Goal: Consume media (video, audio): Consume media (video, audio)

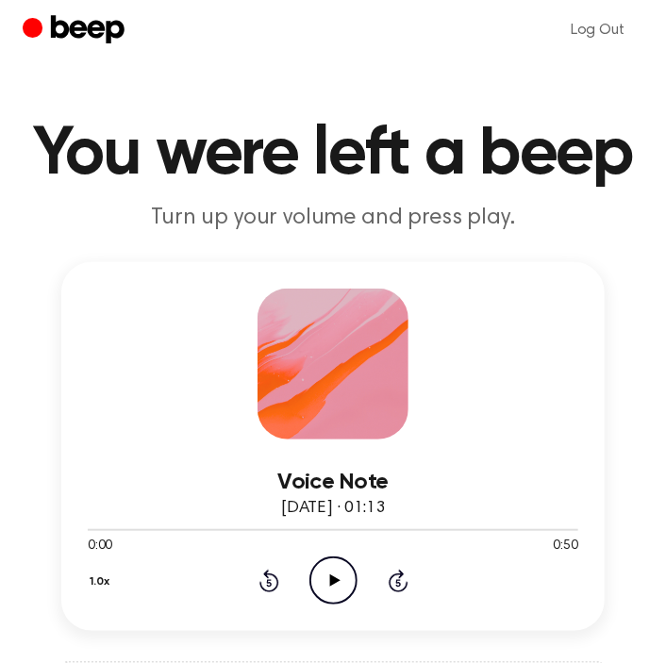
click at [342, 585] on icon "Play Audio" at bounding box center [333, 581] width 48 height 48
click at [342, 573] on icon "Pause Audio" at bounding box center [333, 581] width 48 height 48
click at [335, 574] on icon "Play Audio" at bounding box center [333, 581] width 48 height 48
click at [267, 588] on icon "Rewind 5 seconds" at bounding box center [268, 581] width 21 height 25
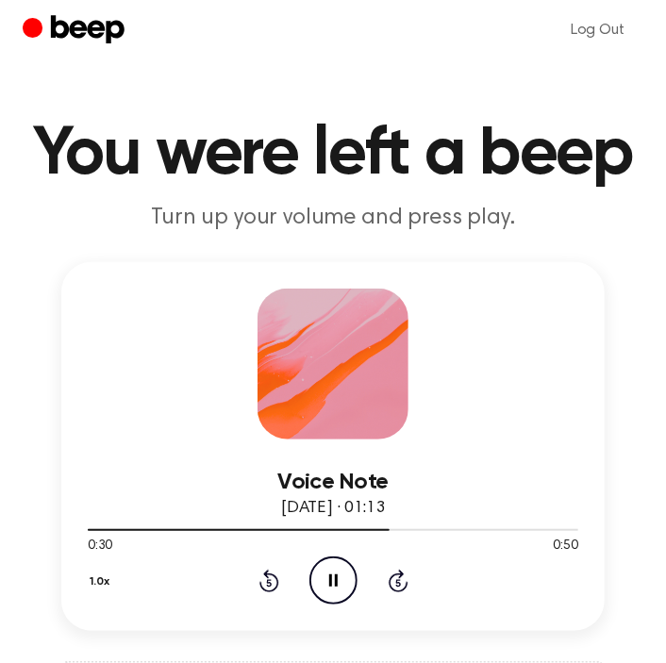
click at [271, 580] on icon "Rewind 5 seconds" at bounding box center [268, 581] width 21 height 25
click at [261, 580] on icon at bounding box center [269, 581] width 20 height 23
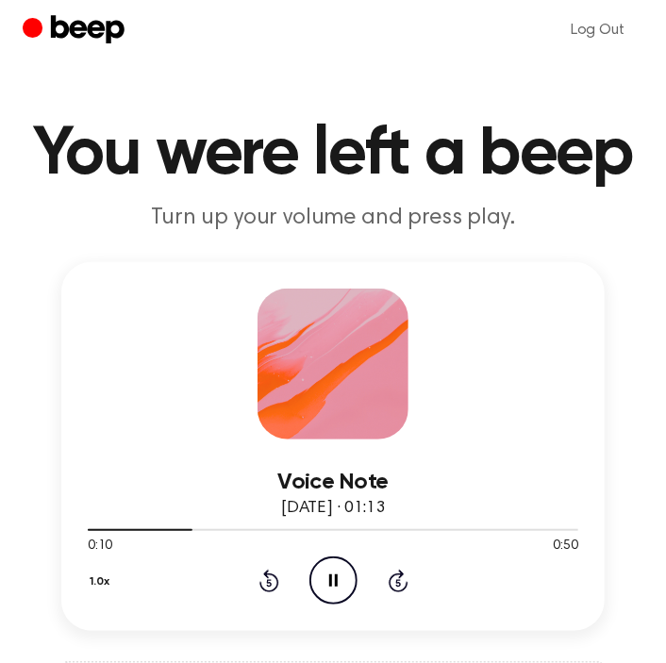
click at [261, 580] on icon "Rewind 5 seconds" at bounding box center [268, 581] width 21 height 25
click at [271, 580] on icon "Rewind 5 seconds" at bounding box center [268, 581] width 21 height 25
click at [270, 579] on icon "Rewind 5 seconds" at bounding box center [268, 581] width 21 height 25
click at [270, 579] on icon at bounding box center [268, 583] width 5 height 8
click at [275, 584] on icon "Rewind 5 seconds" at bounding box center [268, 581] width 21 height 25
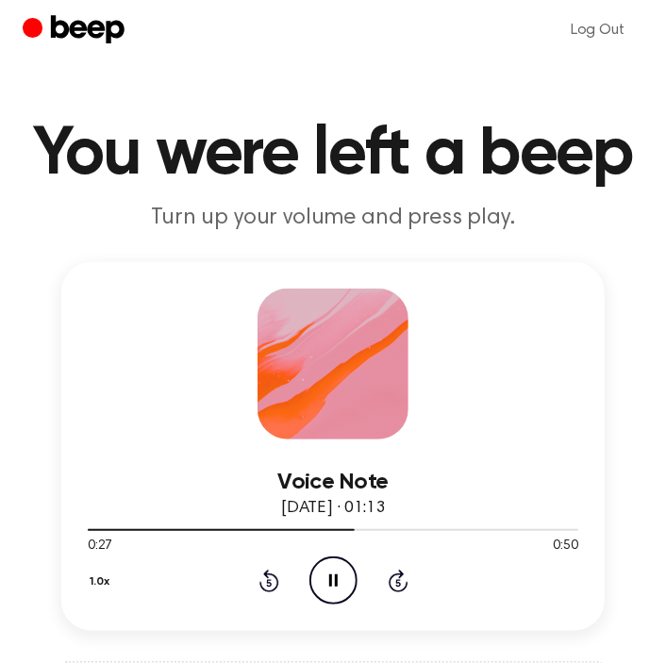
click at [275, 584] on icon "Rewind 5 seconds" at bounding box center [268, 581] width 21 height 25
click at [332, 575] on icon at bounding box center [334, 581] width 10 height 12
click at [331, 575] on icon at bounding box center [334, 581] width 10 height 12
click at [271, 573] on icon at bounding box center [269, 581] width 20 height 23
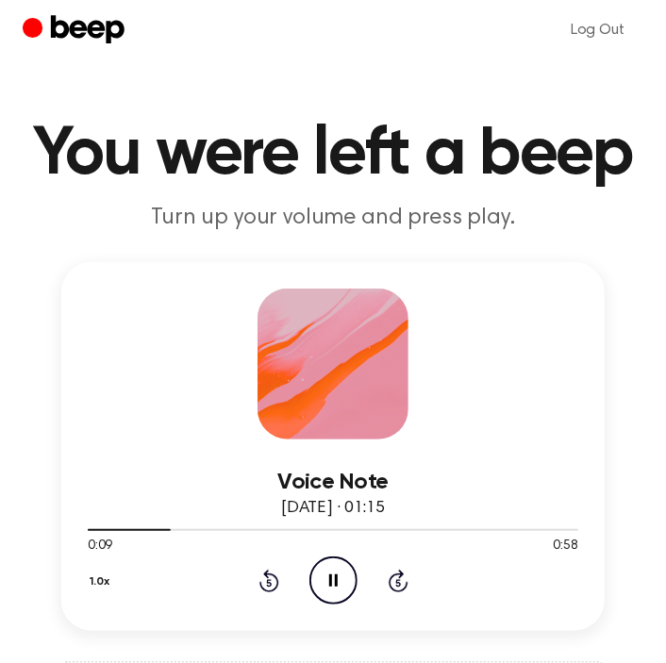
click at [271, 573] on icon at bounding box center [269, 581] width 20 height 23
click at [262, 577] on icon "Rewind 5 seconds" at bounding box center [268, 581] width 21 height 25
click at [264, 575] on icon at bounding box center [269, 581] width 20 height 23
click at [255, 574] on div "1.0x Rewind 5 seconds Pause Audio Skip 5 seconds" at bounding box center [333, 581] width 491 height 48
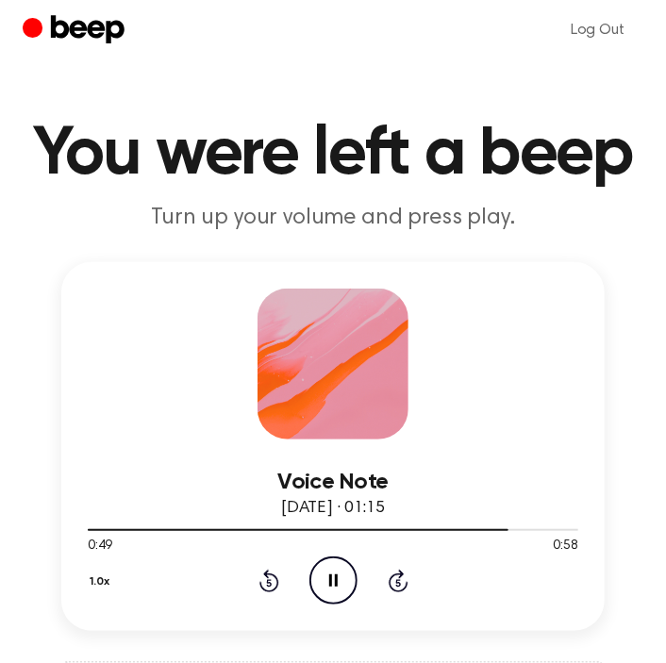
click at [255, 574] on div "1.0x Rewind 5 seconds Pause Audio Skip 5 seconds" at bounding box center [333, 581] width 491 height 48
click at [265, 577] on icon "Rewind 5 seconds" at bounding box center [268, 581] width 21 height 25
click at [265, 578] on icon "Rewind 5 seconds" at bounding box center [268, 581] width 21 height 25
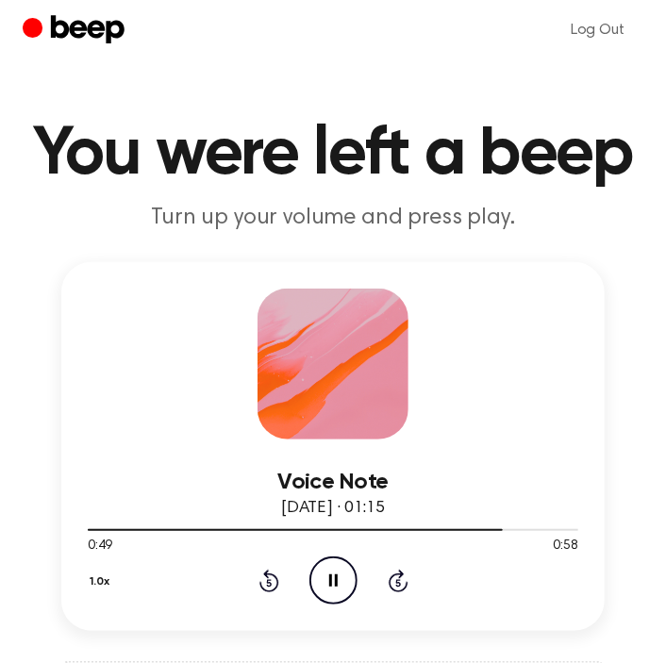
click at [274, 573] on icon "Rewind 5 seconds" at bounding box center [268, 581] width 21 height 25
click at [263, 580] on icon "Rewind 5 seconds" at bounding box center [268, 581] width 21 height 25
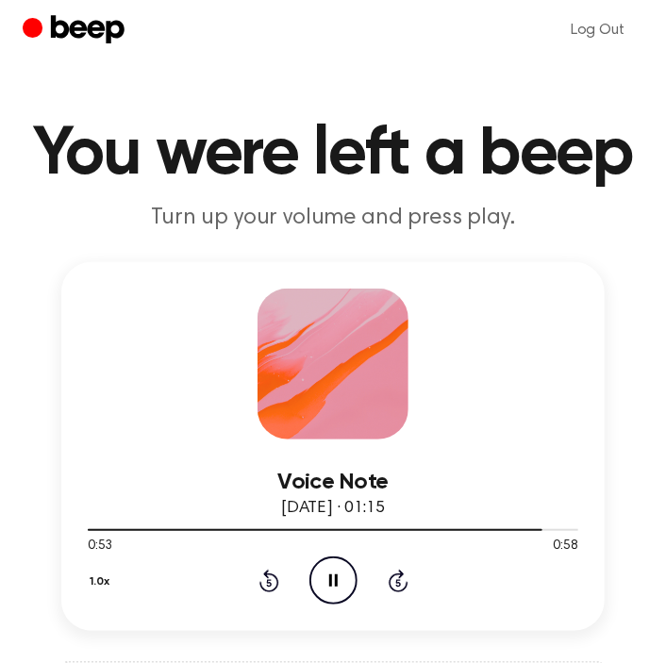
click at [269, 572] on icon at bounding box center [269, 581] width 20 height 23
click at [342, 581] on icon "Play Audio" at bounding box center [333, 581] width 48 height 48
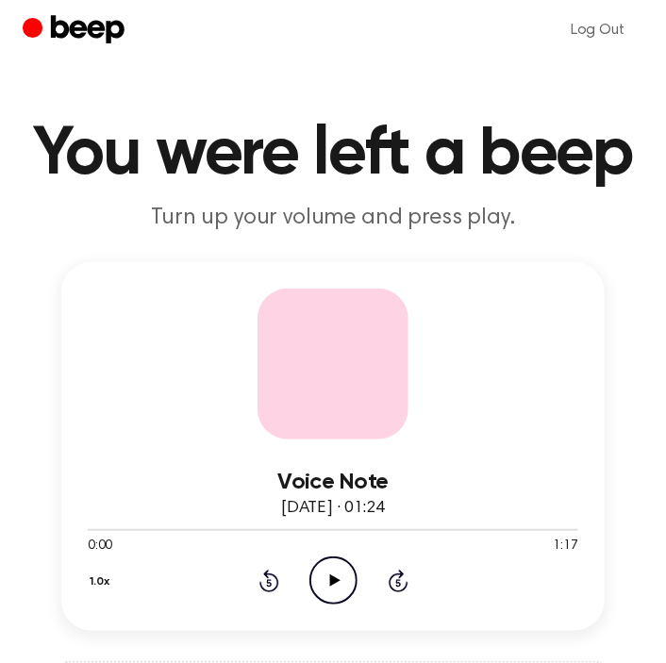
scroll to position [283, 0]
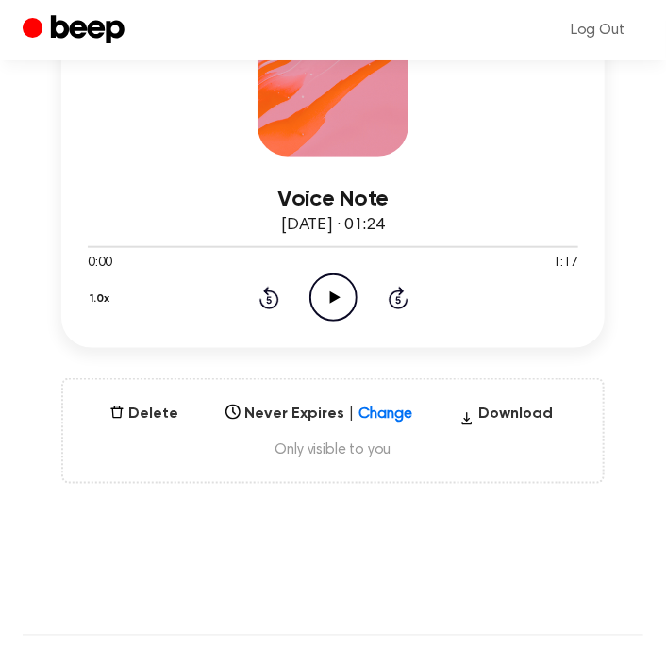
drag, startPoint x: 337, startPoint y: 291, endPoint x: 391, endPoint y: 308, distance: 56.7
click at [336, 290] on icon "Play Audio" at bounding box center [333, 298] width 48 height 48
click at [335, 284] on icon "Pause Audio" at bounding box center [333, 298] width 48 height 48
click at [332, 303] on icon "Play Audio" at bounding box center [333, 298] width 48 height 48
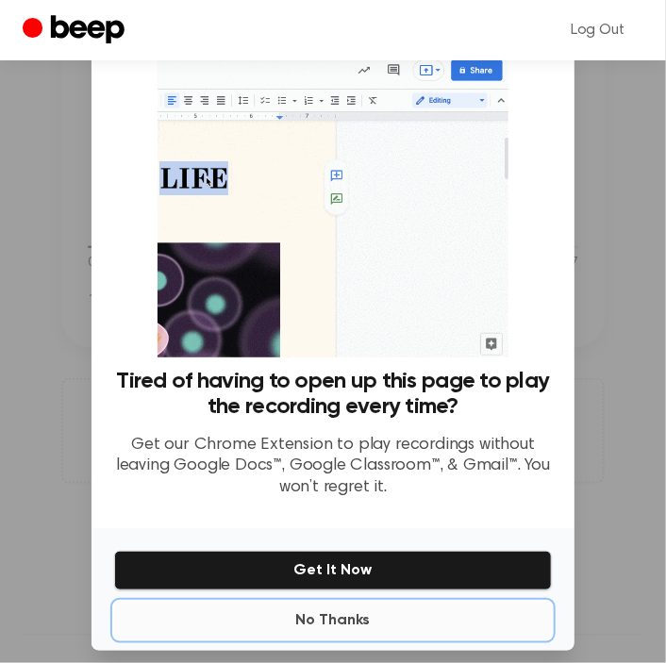
click at [346, 619] on button "No Thanks" at bounding box center [333, 621] width 438 height 38
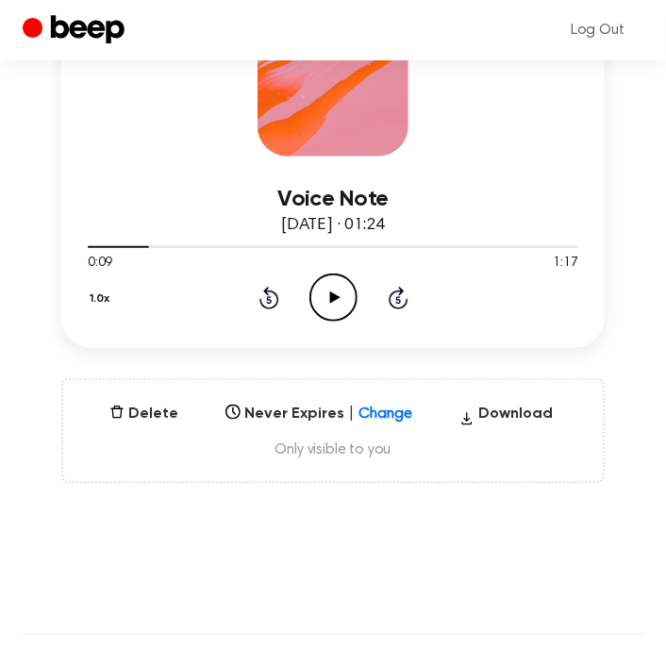
click at [345, 294] on icon "Play Audio" at bounding box center [333, 298] width 48 height 48
click at [263, 297] on icon "Rewind 5 seconds" at bounding box center [268, 298] width 21 height 25
click at [265, 297] on icon "Rewind 5 seconds" at bounding box center [268, 298] width 21 height 25
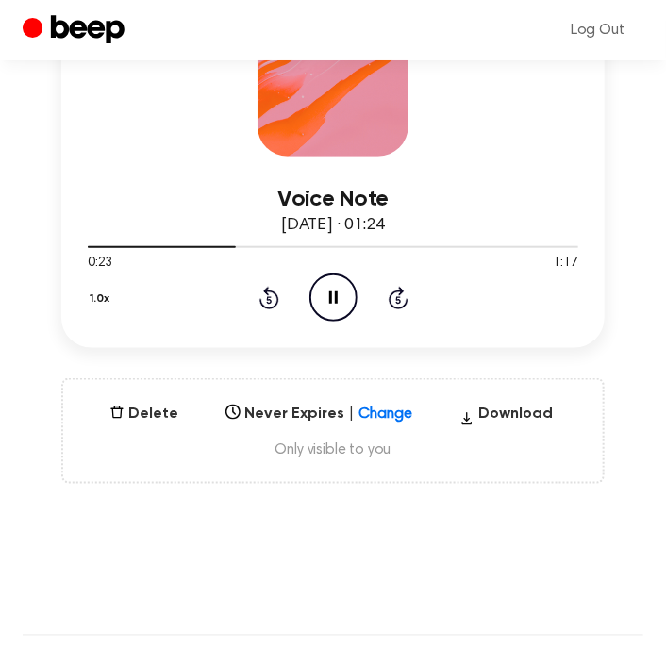
click at [267, 293] on icon at bounding box center [269, 298] width 20 height 23
click at [276, 293] on icon at bounding box center [269, 298] width 20 height 23
click at [268, 293] on icon at bounding box center [269, 298] width 20 height 23
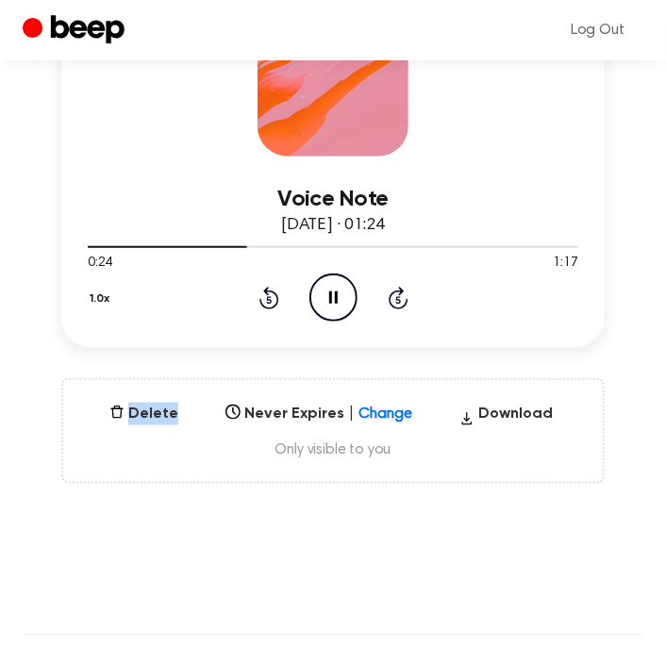
click at [268, 293] on icon at bounding box center [269, 298] width 20 height 23
drag, startPoint x: 256, startPoint y: 296, endPoint x: 265, endPoint y: 297, distance: 9.5
click at [256, 297] on div "1.0x Rewind 5 seconds Pause Audio Skip 5 seconds" at bounding box center [333, 298] width 491 height 48
click at [265, 297] on icon "Rewind 5 seconds" at bounding box center [268, 298] width 21 height 25
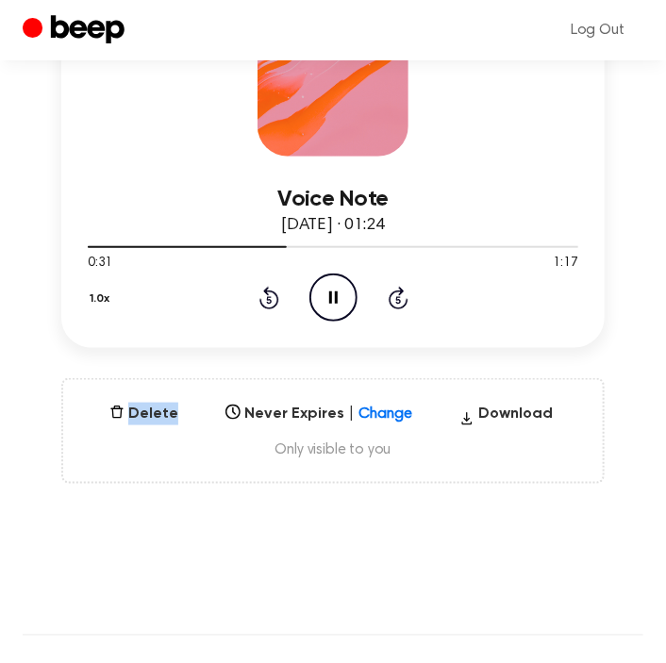
click at [265, 297] on icon "Rewind 5 seconds" at bounding box center [268, 298] width 21 height 25
click at [259, 290] on icon "Rewind 5 seconds" at bounding box center [268, 298] width 21 height 25
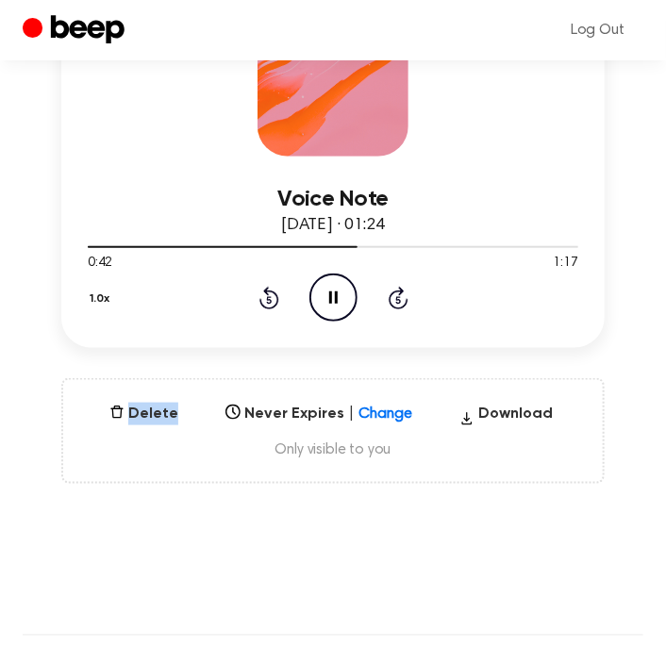
click at [259, 290] on icon "Rewind 5 seconds" at bounding box center [268, 298] width 21 height 25
click at [269, 294] on icon "Rewind 5 seconds" at bounding box center [268, 298] width 21 height 25
click at [275, 299] on div "1.0x Rewind 5 seconds Pause Audio Skip 5 seconds" at bounding box center [333, 298] width 491 height 48
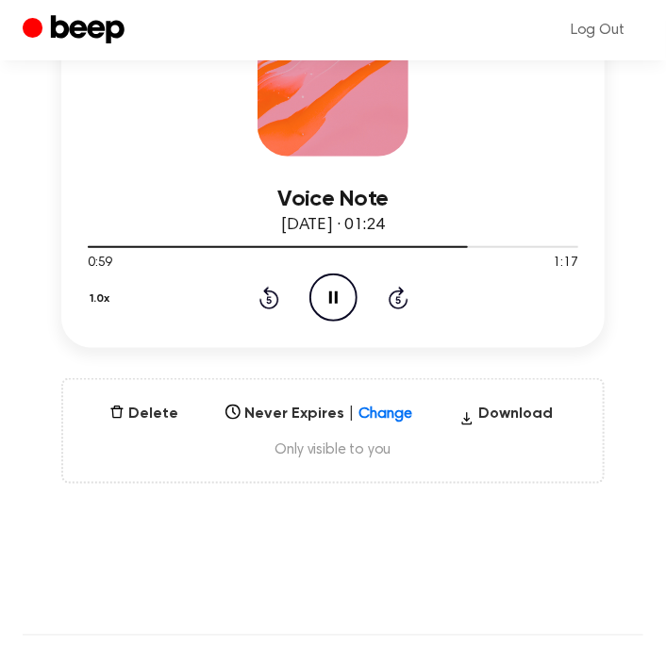
click at [273, 297] on icon "Rewind 5 seconds" at bounding box center [268, 298] width 21 height 25
click at [278, 289] on div "1.0x Rewind 5 seconds Pause Audio Skip 5 seconds" at bounding box center [333, 298] width 491 height 48
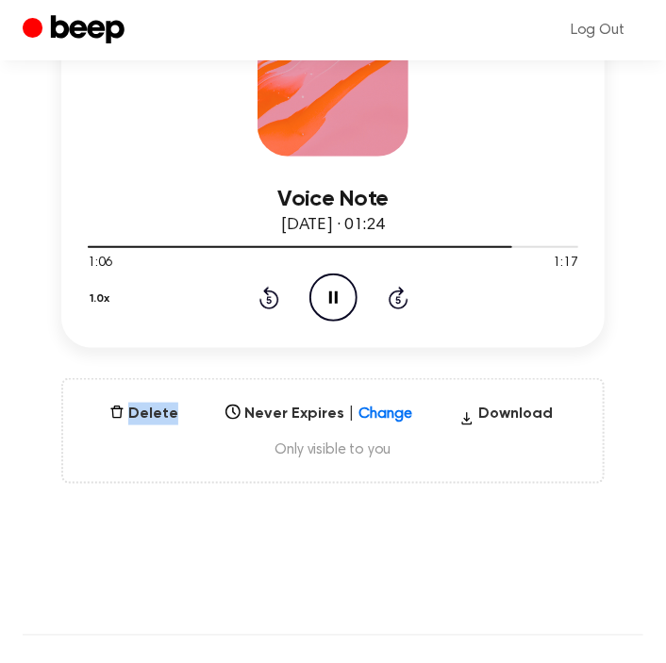
click at [278, 289] on div "1.0x Rewind 5 seconds Pause Audio Skip 5 seconds" at bounding box center [333, 298] width 491 height 48
click at [268, 290] on icon at bounding box center [269, 298] width 20 height 23
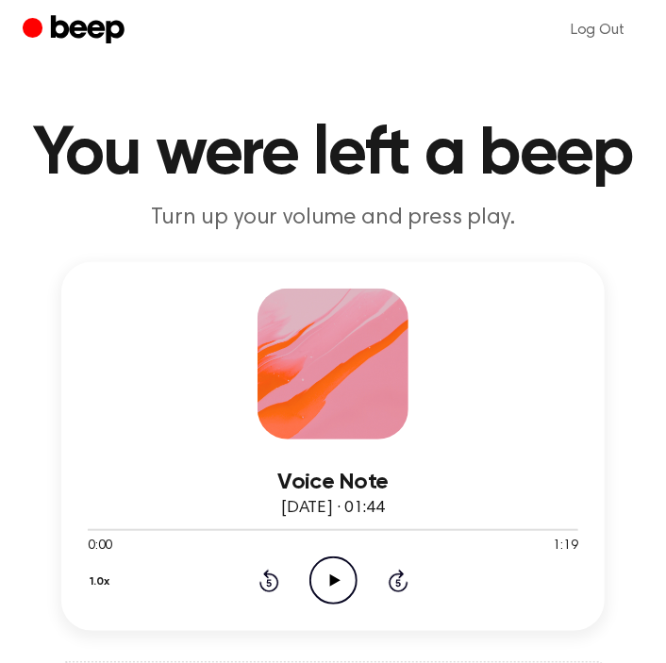
click at [331, 573] on icon "Play Audio" at bounding box center [333, 581] width 48 height 48
click at [269, 580] on icon "Rewind 5 seconds" at bounding box center [268, 581] width 21 height 25
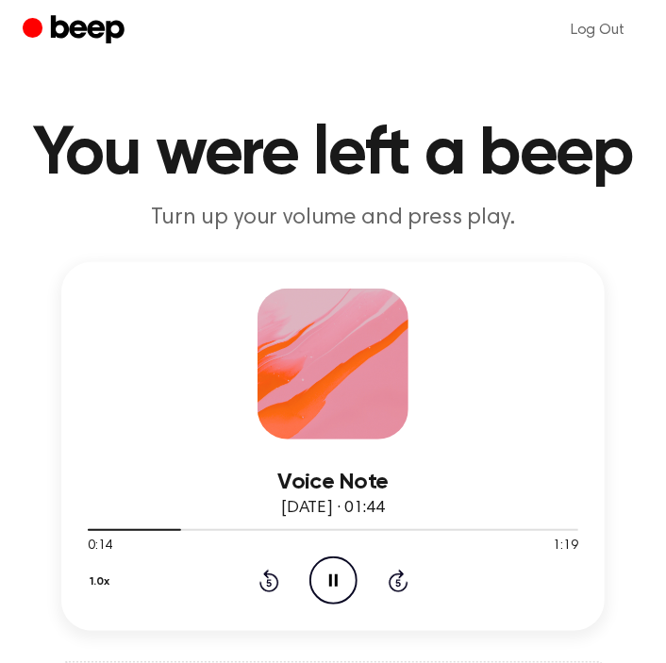
click at [269, 580] on icon "Rewind 5 seconds" at bounding box center [268, 581] width 21 height 25
click at [263, 589] on icon at bounding box center [269, 581] width 20 height 23
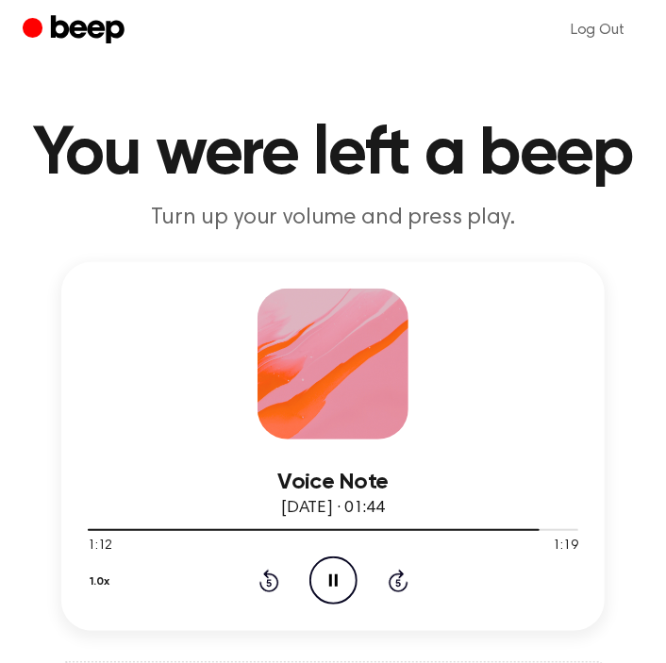
click at [263, 580] on icon "Rewind 5 seconds" at bounding box center [268, 581] width 21 height 25
click at [263, 578] on icon "Rewind 5 seconds" at bounding box center [268, 581] width 21 height 25
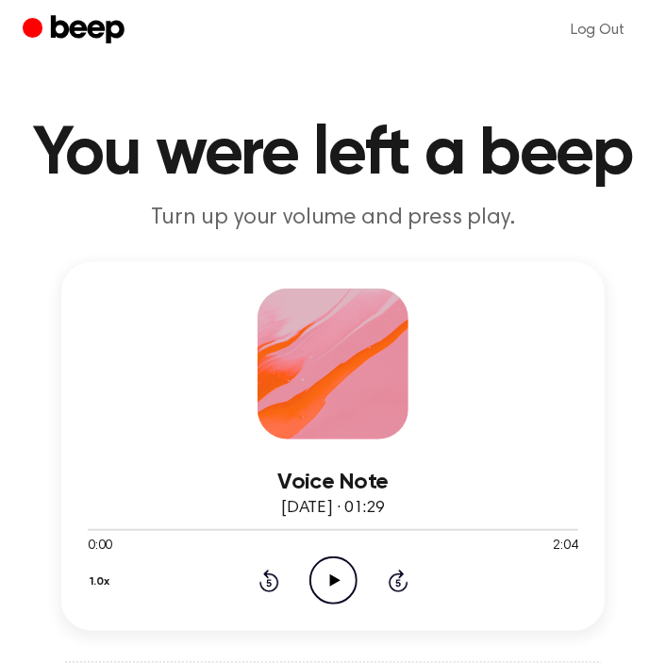
click at [329, 569] on icon "Play Audio" at bounding box center [333, 581] width 48 height 48
click at [269, 580] on icon "Rewind 5 seconds" at bounding box center [268, 581] width 21 height 25
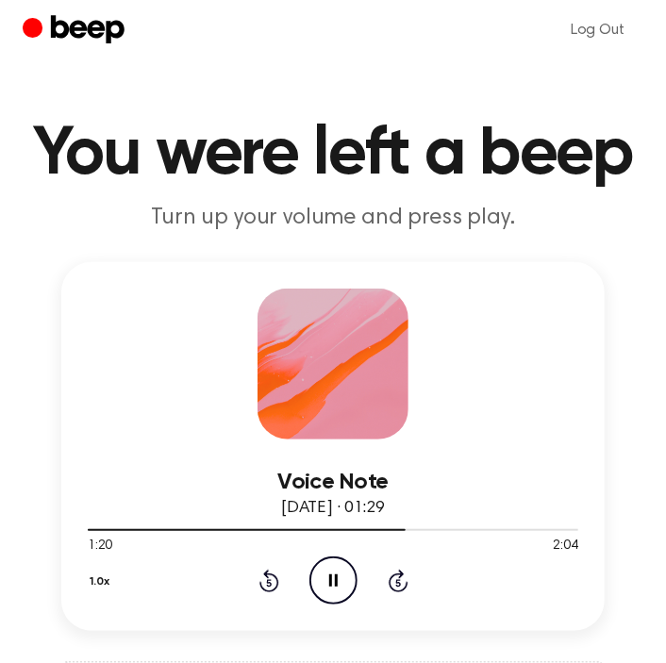
click at [270, 580] on icon "Rewind 5 seconds" at bounding box center [268, 581] width 21 height 25
click at [271, 579] on icon "Rewind 5 seconds" at bounding box center [268, 581] width 21 height 25
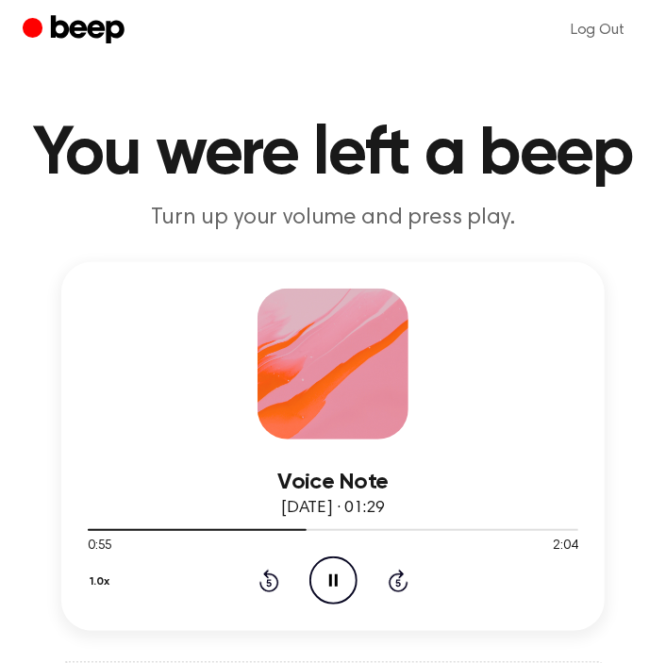
click at [271, 579] on icon "Rewind 5 seconds" at bounding box center [268, 581] width 21 height 25
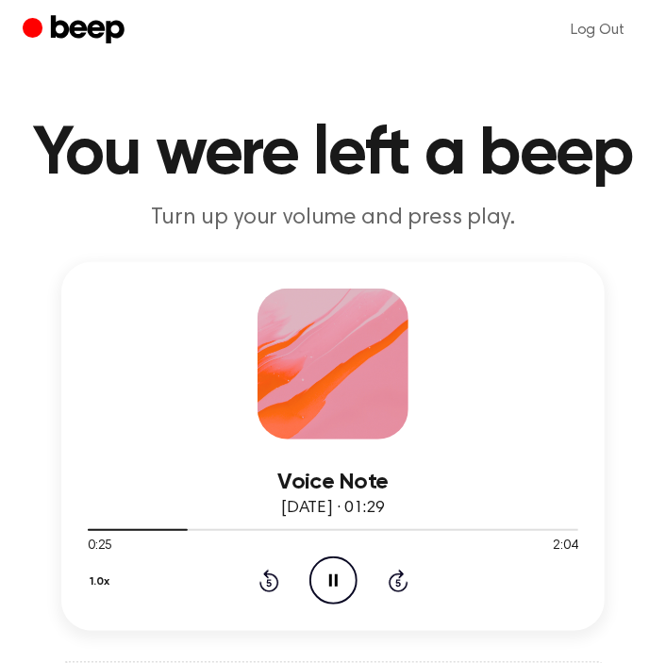
click at [271, 579] on icon "Rewind 5 seconds" at bounding box center [268, 581] width 21 height 25
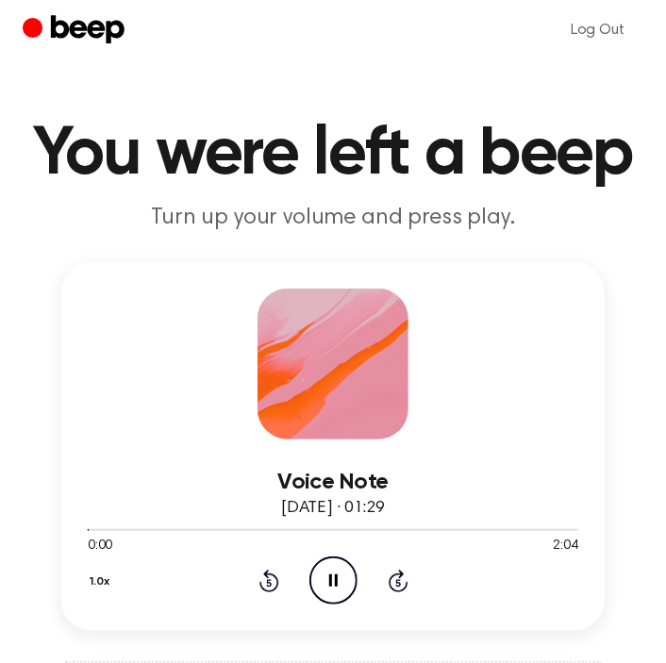
click at [271, 579] on icon "Rewind 5 seconds" at bounding box center [268, 581] width 21 height 25
click at [272, 575] on icon "Rewind 5 seconds" at bounding box center [268, 581] width 21 height 25
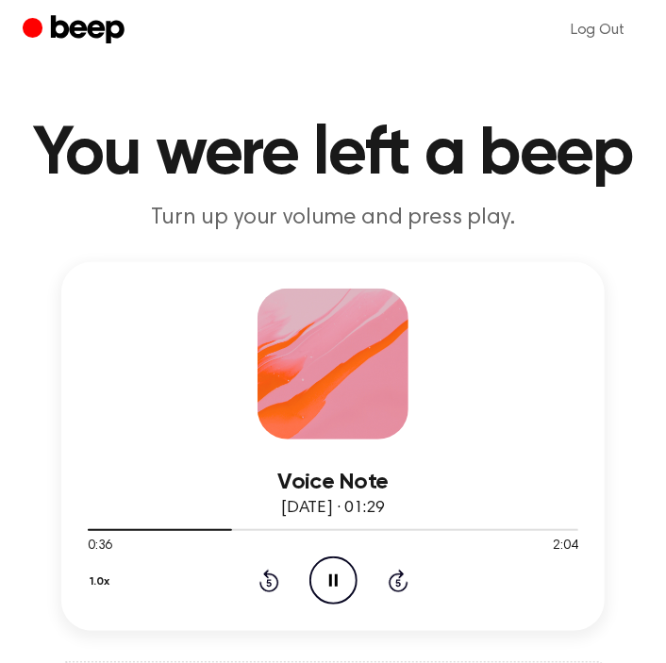
click at [272, 575] on icon "Rewind 5 seconds" at bounding box center [268, 581] width 21 height 25
click at [267, 576] on icon at bounding box center [269, 581] width 20 height 23
click at [275, 584] on icon "Rewind 5 seconds" at bounding box center [268, 581] width 21 height 25
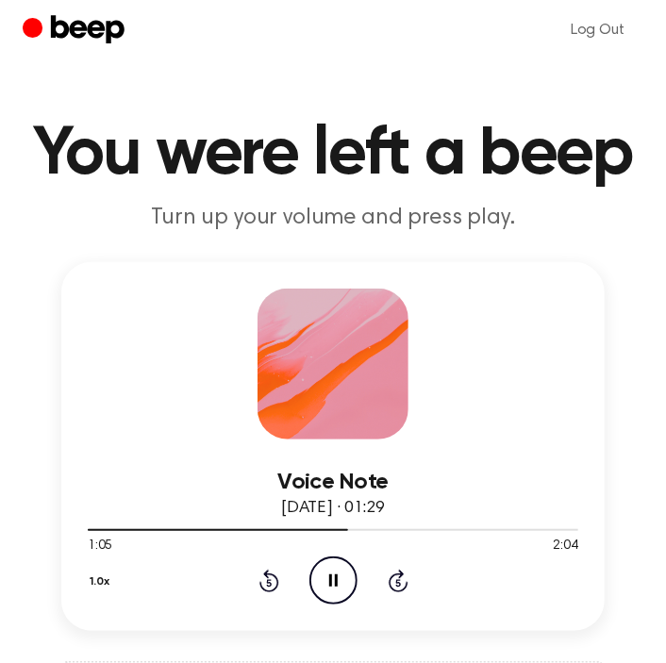
click at [275, 584] on icon "Rewind 5 seconds" at bounding box center [268, 581] width 21 height 25
drag, startPoint x: 275, startPoint y: 584, endPoint x: 346, endPoint y: 591, distance: 72.1
click at [276, 584] on icon "Rewind 5 seconds" at bounding box center [268, 581] width 21 height 25
click at [322, 577] on icon "Pause Audio" at bounding box center [333, 581] width 48 height 48
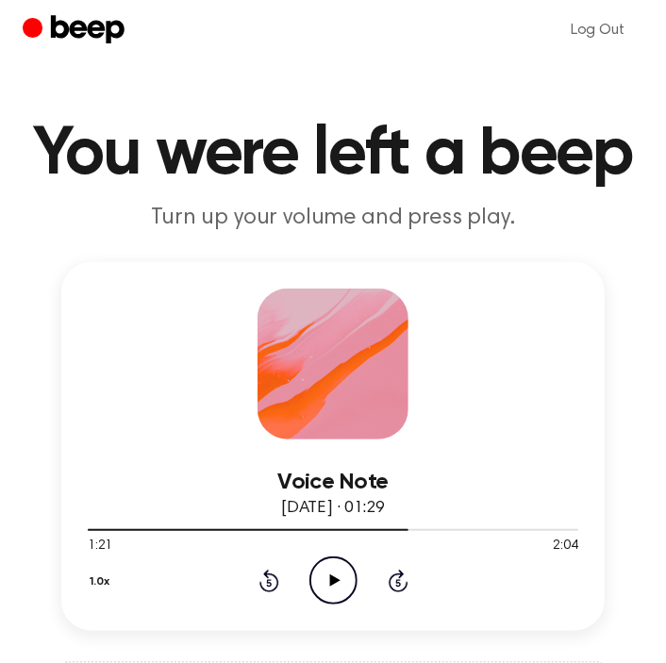
drag, startPoint x: 316, startPoint y: 573, endPoint x: 299, endPoint y: 573, distance: 17.0
click at [316, 573] on icon "Play Audio" at bounding box center [333, 581] width 48 height 48
click at [259, 573] on icon "Rewind 5 seconds" at bounding box center [268, 581] width 21 height 25
click at [264, 573] on icon "Rewind 5 seconds" at bounding box center [268, 581] width 21 height 25
drag, startPoint x: 264, startPoint y: 573, endPoint x: 320, endPoint y: 573, distance: 55.7
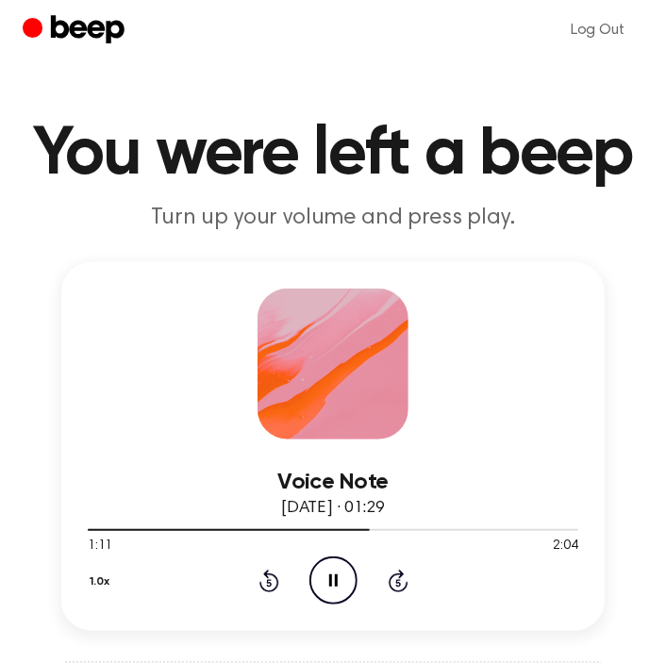
click at [267, 573] on icon at bounding box center [269, 581] width 20 height 23
click at [273, 580] on icon "Rewind 5 seconds" at bounding box center [268, 581] width 21 height 25
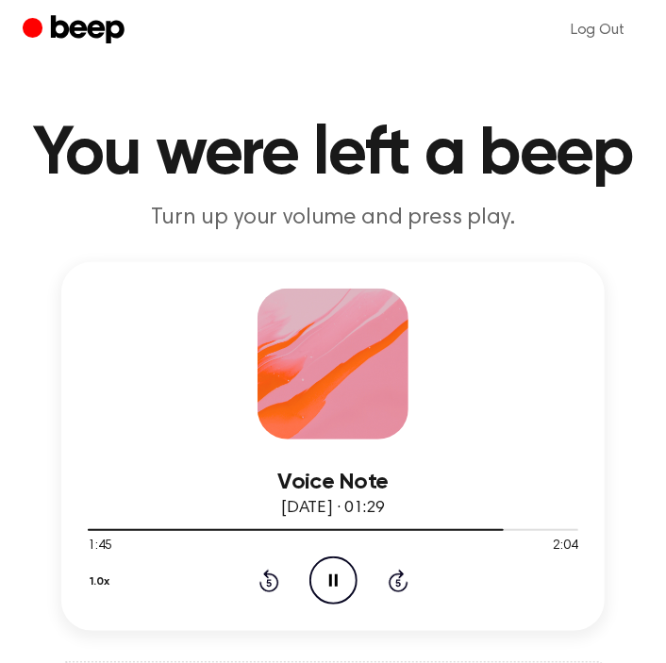
click at [261, 580] on icon "Rewind 5 seconds" at bounding box center [268, 581] width 21 height 25
click at [254, 574] on div "1.0x Rewind 5 seconds Pause Audio Skip 5 seconds" at bounding box center [333, 581] width 491 height 48
click at [286, 575] on div "1.0x Rewind 5 seconds Pause Audio Skip 5 seconds" at bounding box center [333, 581] width 491 height 48
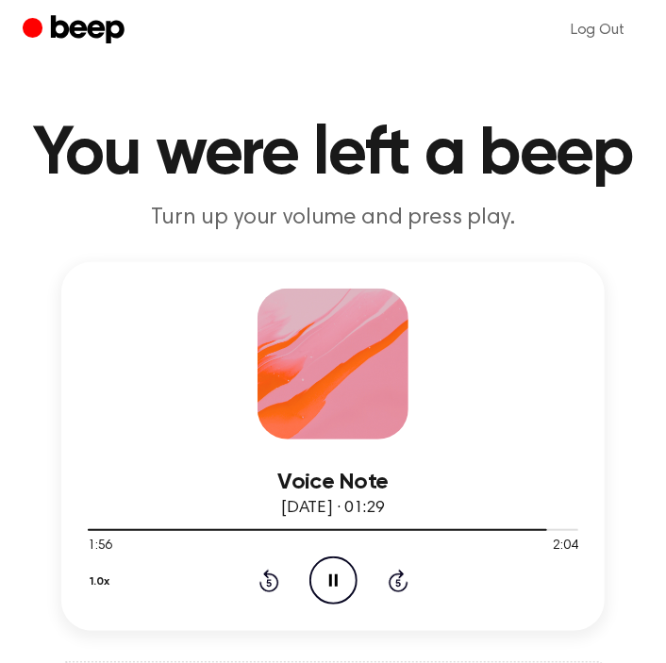
click at [272, 575] on icon "Rewind 5 seconds" at bounding box center [268, 581] width 21 height 25
click at [343, 580] on icon "Play Audio" at bounding box center [333, 581] width 48 height 48
click at [325, 578] on icon "Play Audio" at bounding box center [333, 581] width 48 height 48
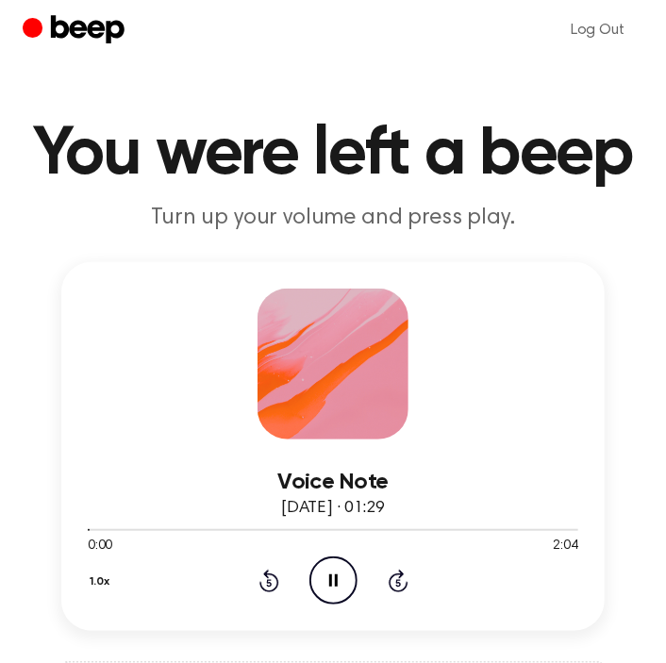
click at [399, 579] on icon at bounding box center [397, 583] width 5 height 8
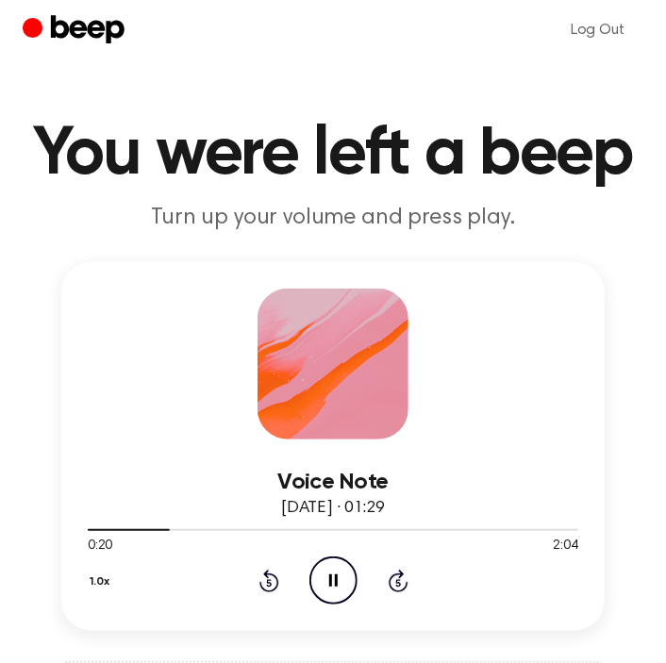
click at [399, 579] on icon at bounding box center [397, 583] width 5 height 8
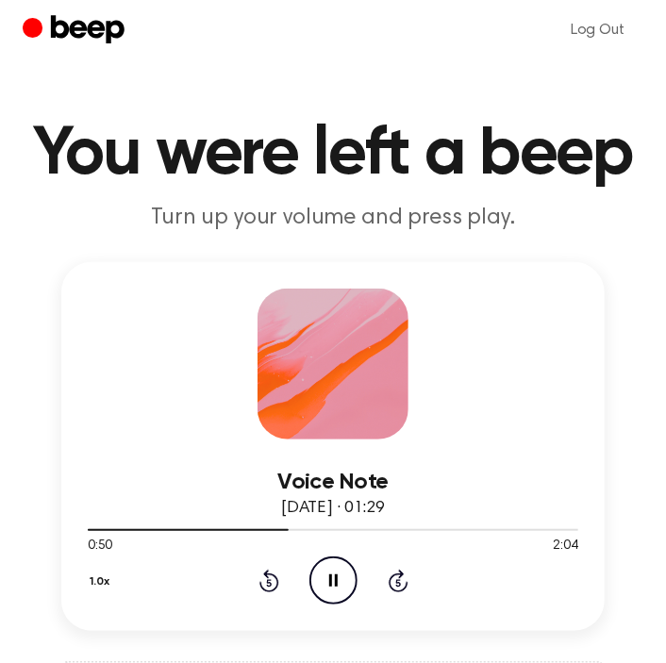
click at [399, 579] on icon at bounding box center [397, 583] width 5 height 8
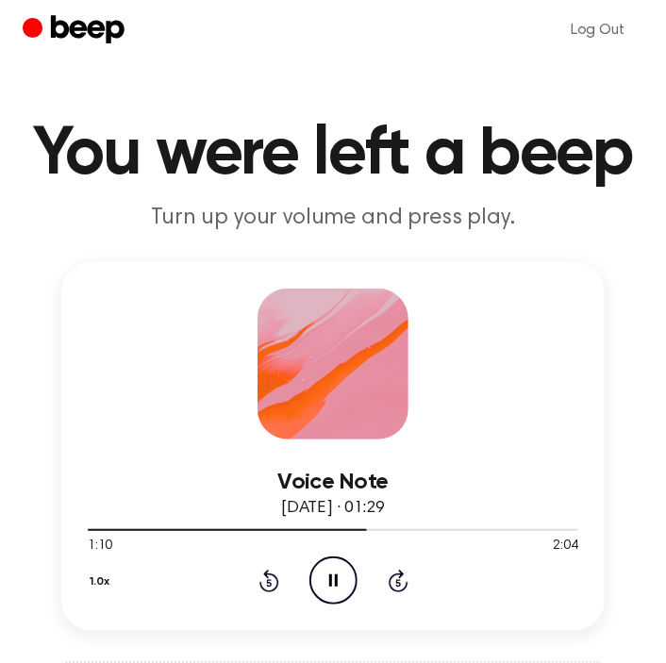
click at [399, 579] on icon at bounding box center [397, 583] width 5 height 8
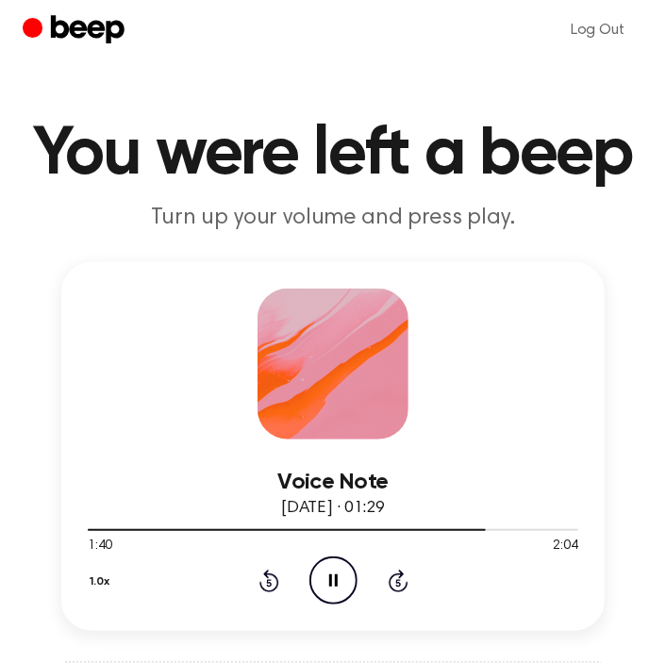
click at [399, 579] on icon at bounding box center [397, 583] width 5 height 8
